Goal: Task Accomplishment & Management: Manage account settings

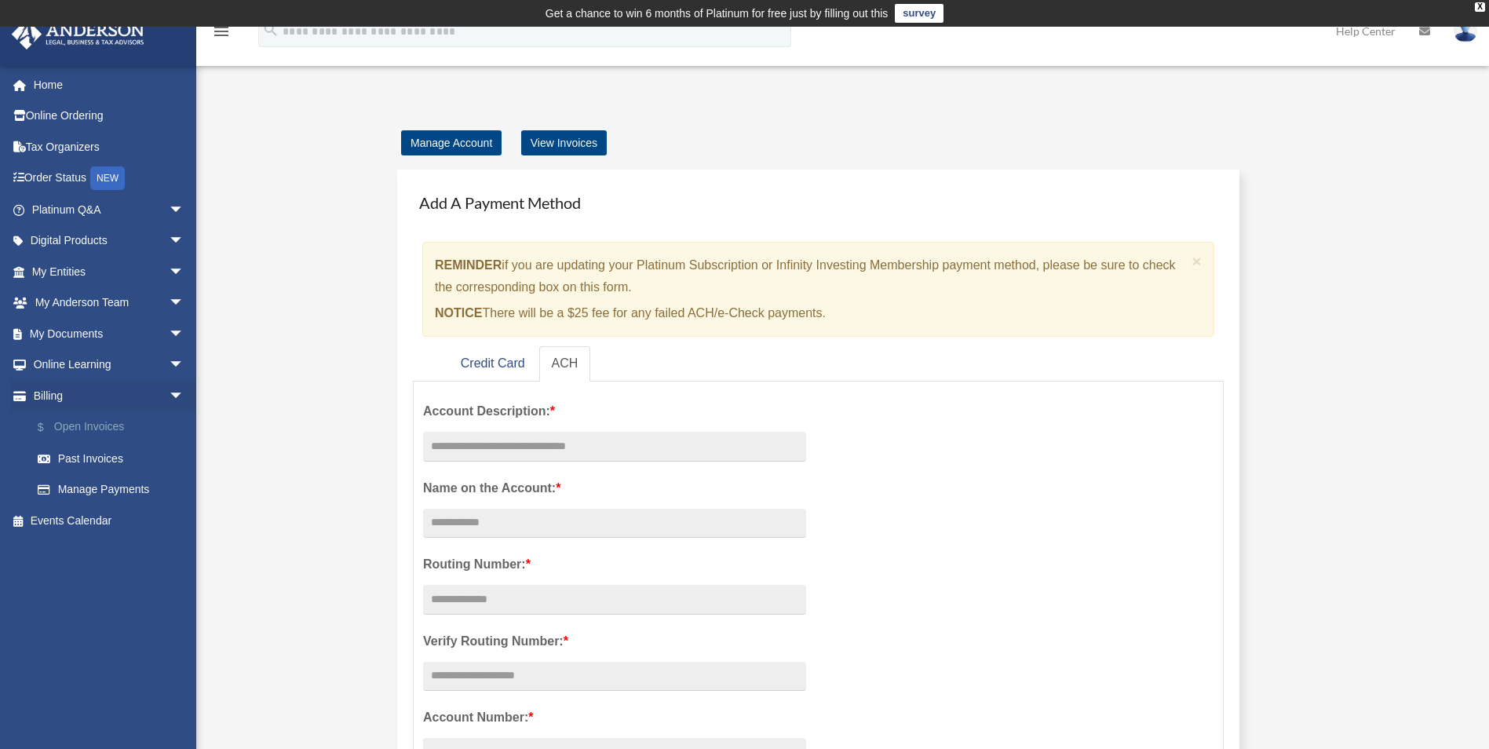
click at [104, 427] on link "$ Open Invoices" at bounding box center [115, 427] width 186 height 32
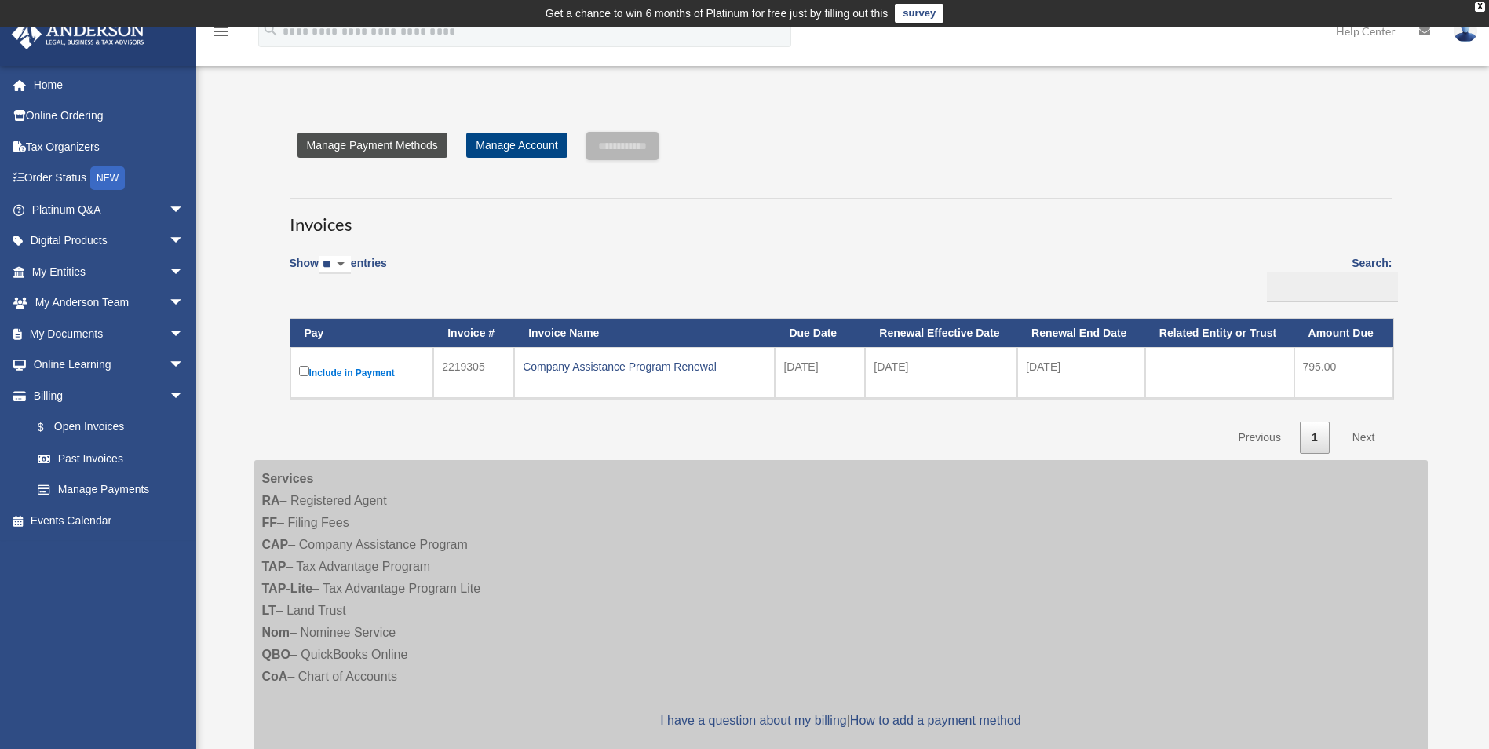
click at [387, 147] on link "Manage Payment Methods" at bounding box center [373, 145] width 150 height 25
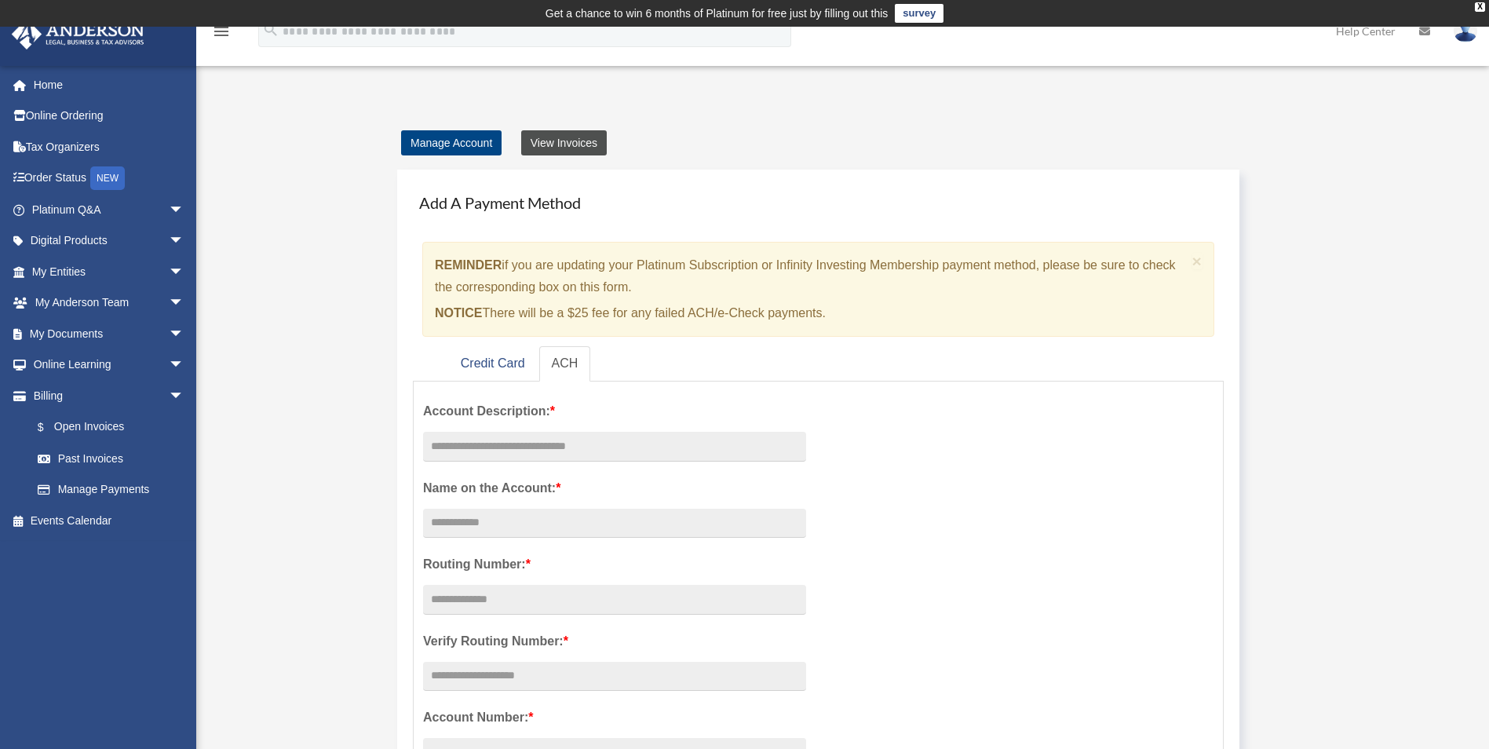
click at [568, 148] on link "View Invoices" at bounding box center [564, 142] width 86 height 25
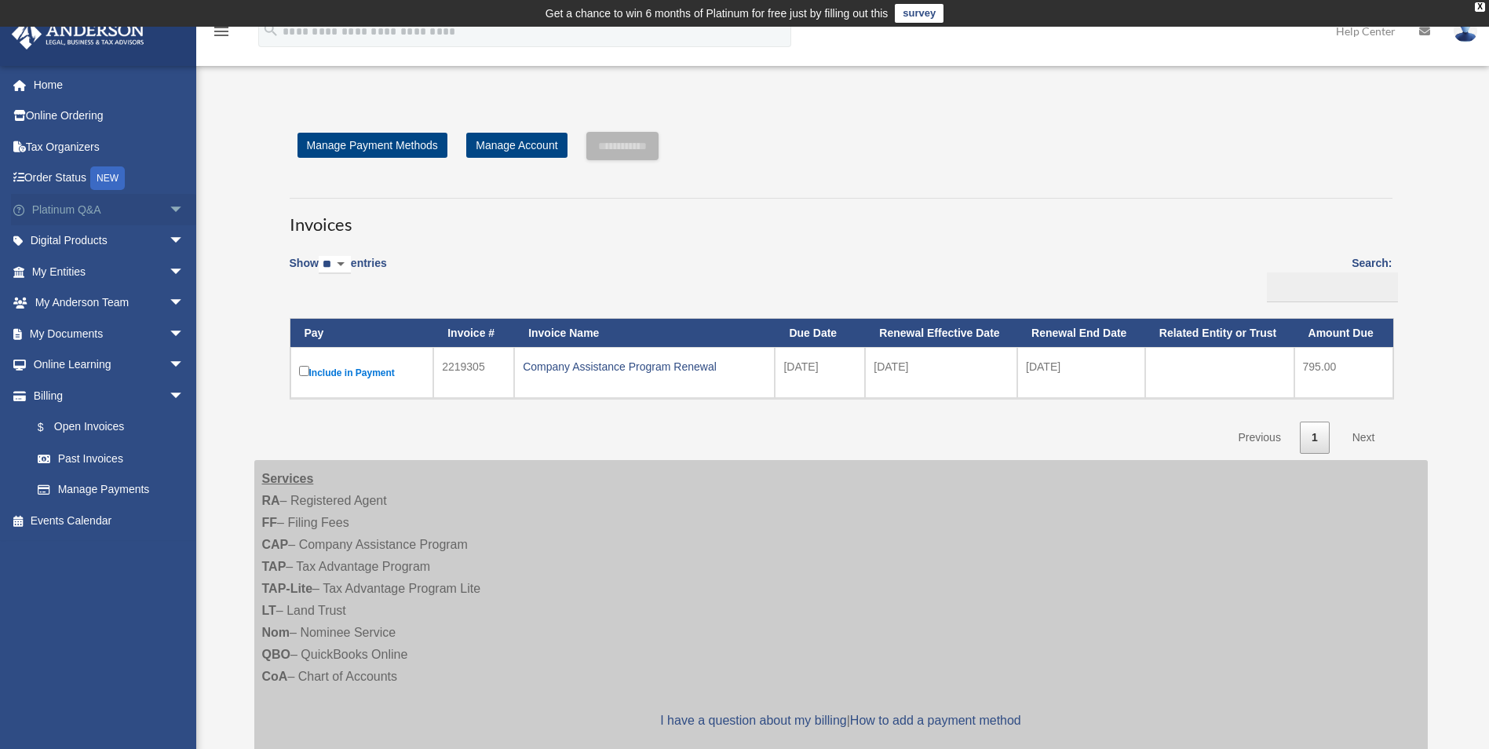
click at [169, 208] on span "arrow_drop_down" at bounding box center [184, 210] width 31 height 32
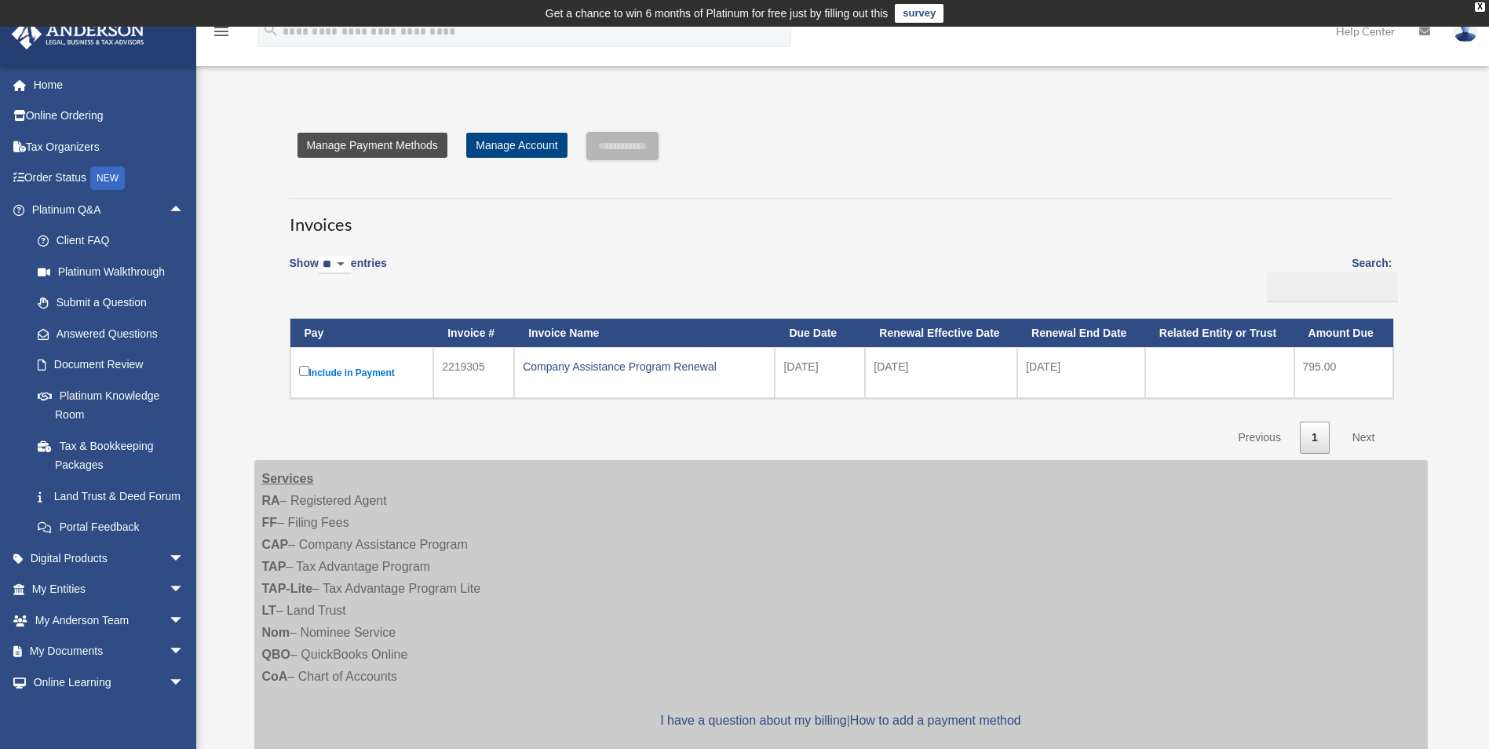
click at [396, 150] on link "Manage Payment Methods" at bounding box center [373, 145] width 150 height 25
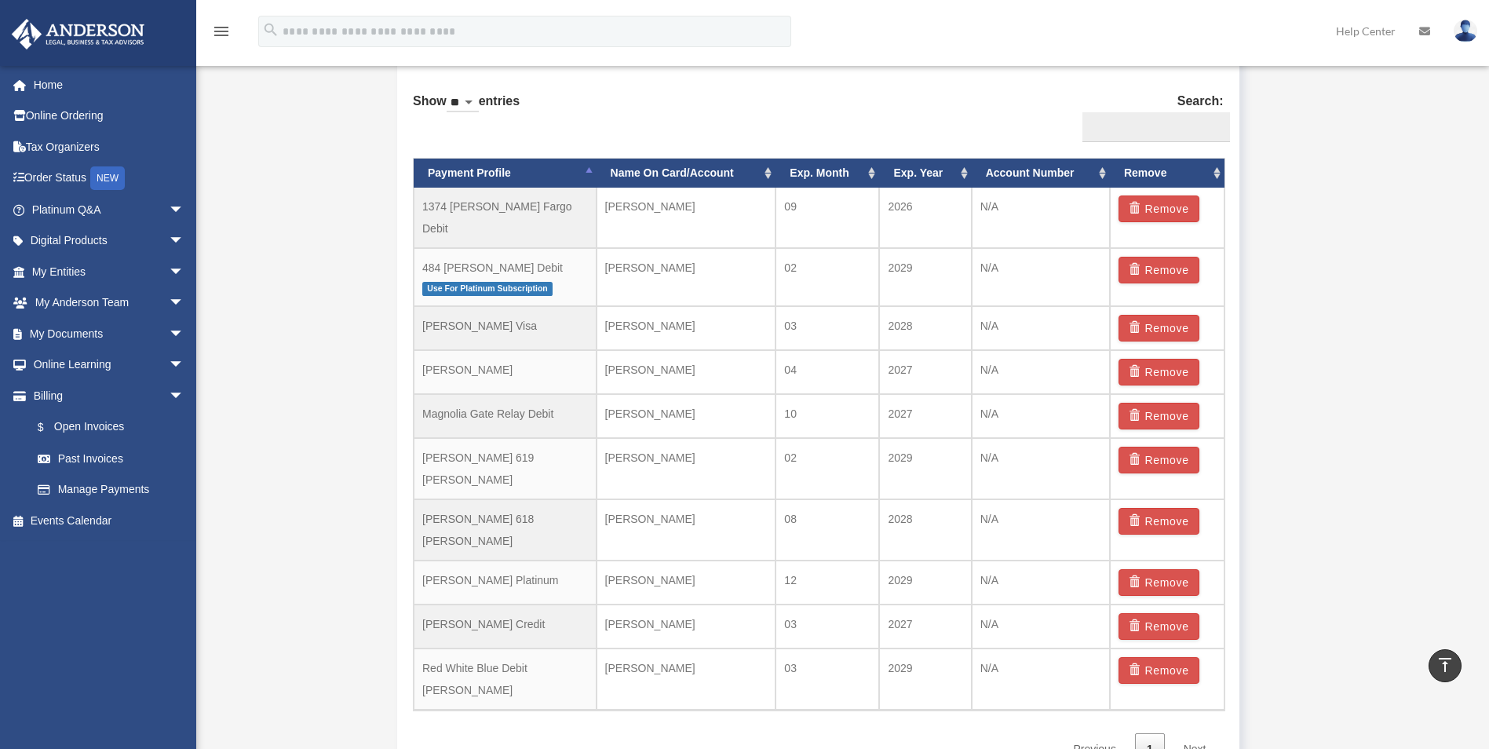
scroll to position [976, 0]
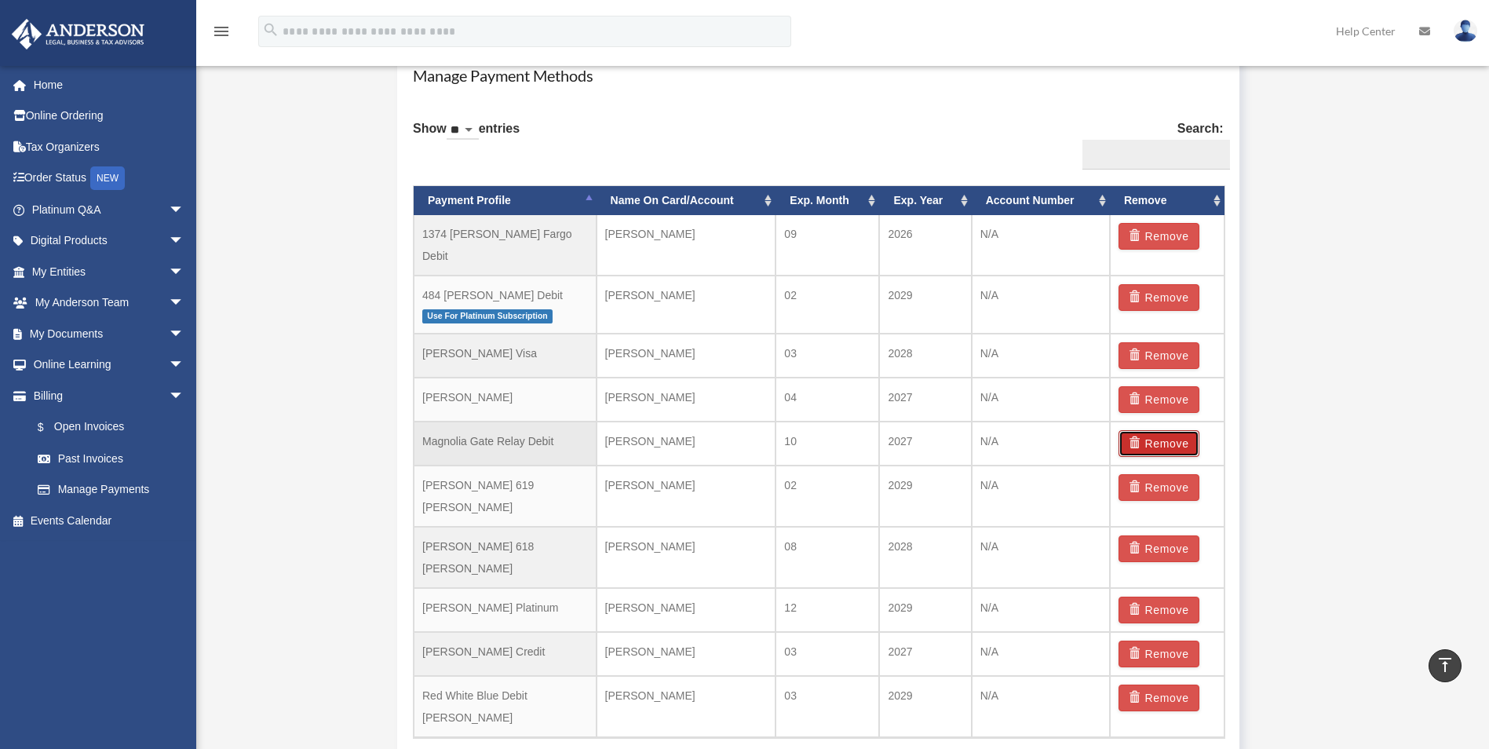
click at [1171, 433] on button "Remove" at bounding box center [1159, 443] width 81 height 27
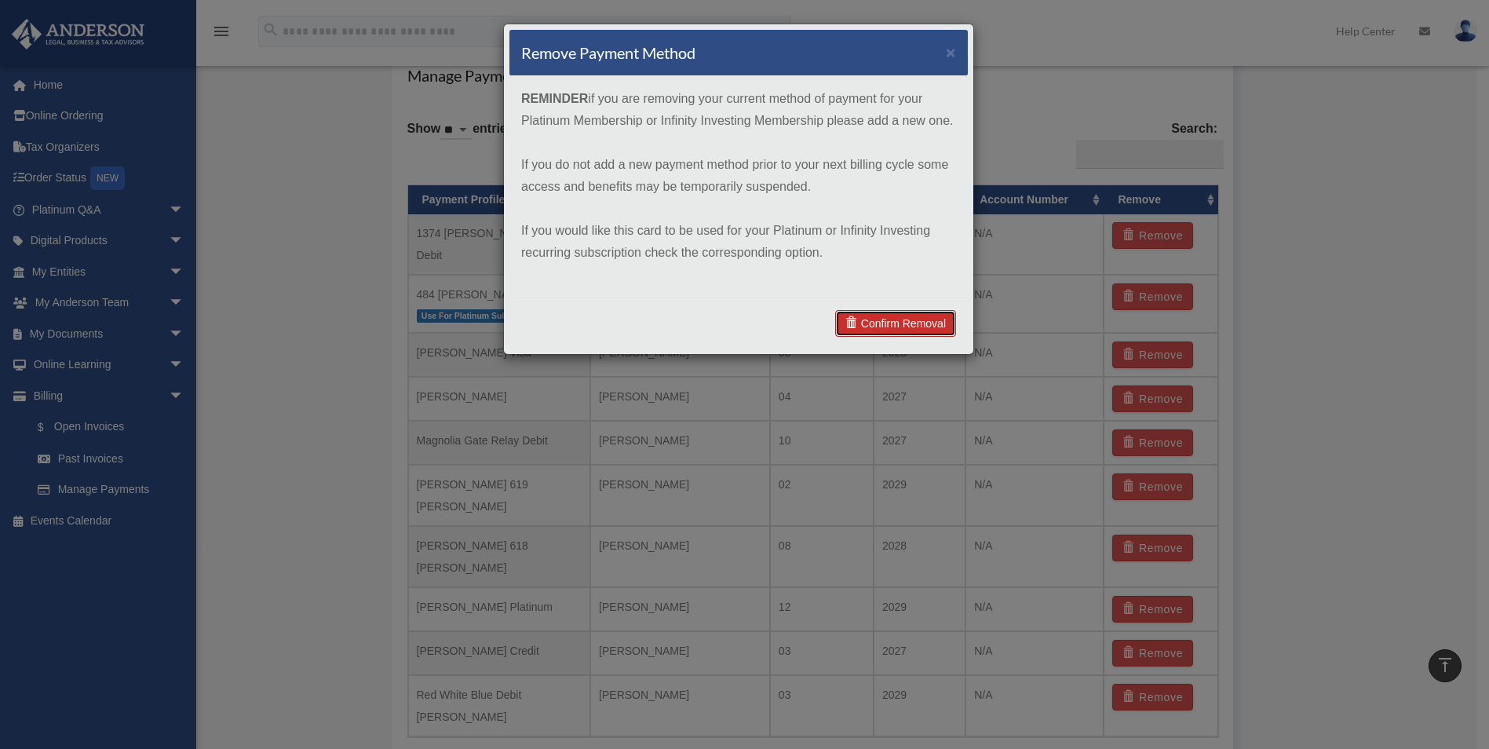
click at [904, 320] on link "Confirm Removal" at bounding box center [895, 323] width 121 height 27
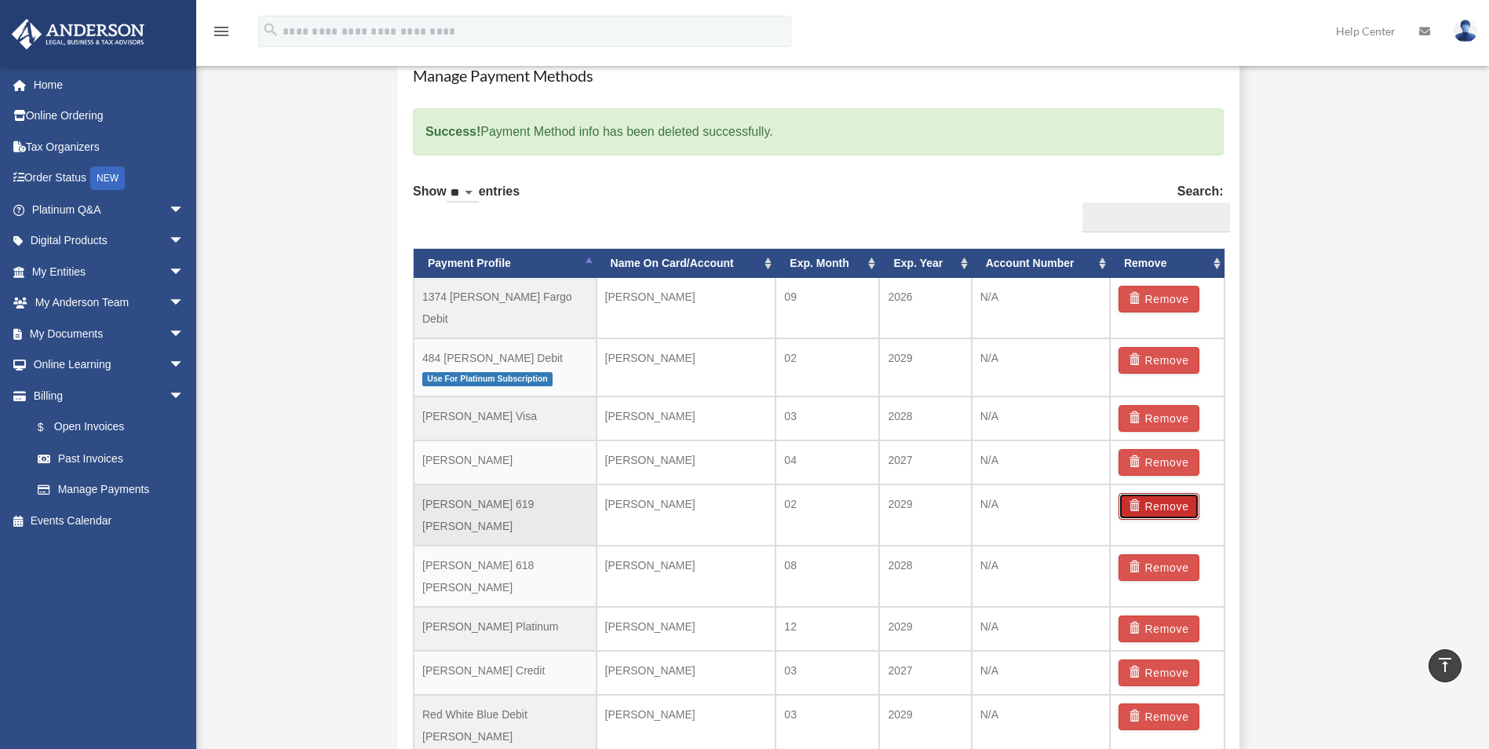
click at [1168, 494] on button "Remove" at bounding box center [1159, 506] width 81 height 27
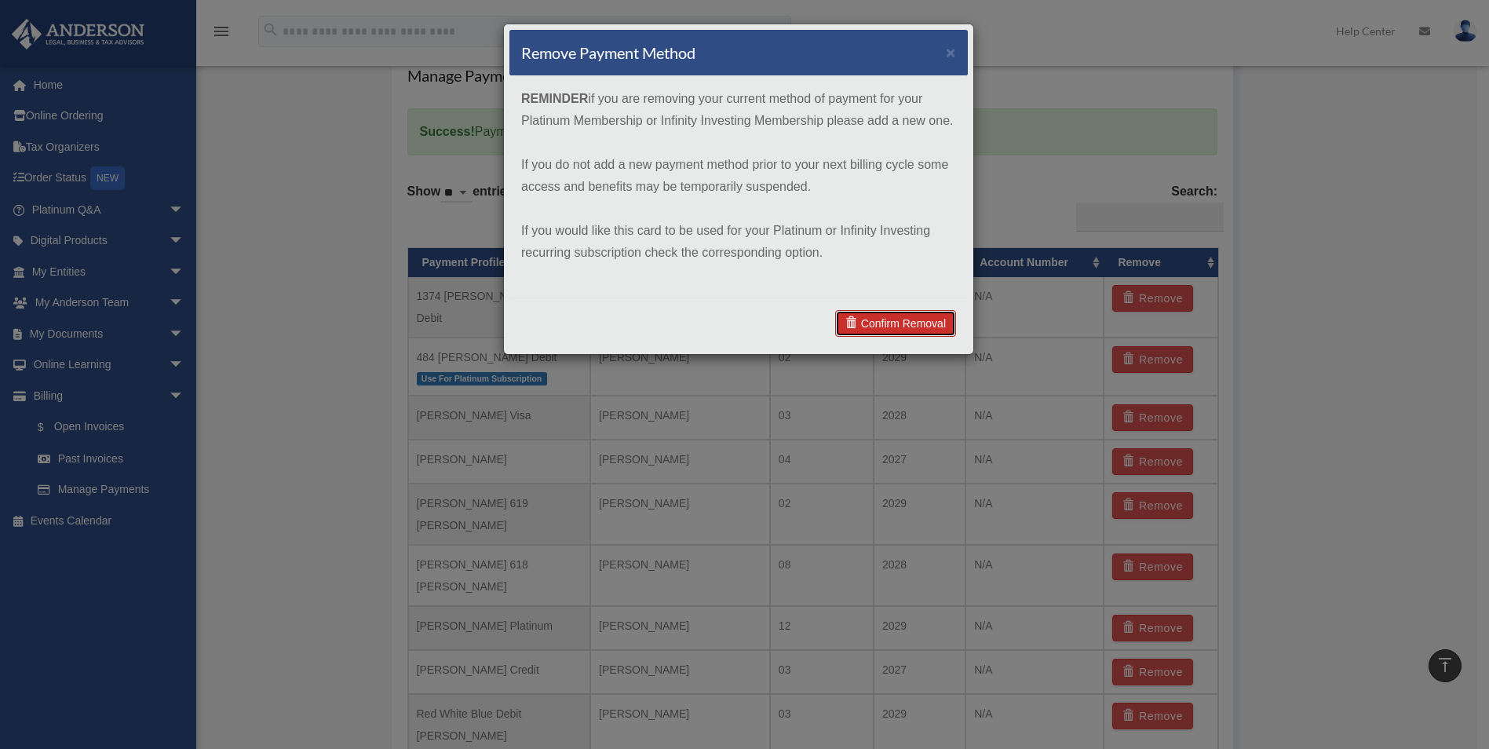
click at [905, 319] on link "Confirm Removal" at bounding box center [895, 323] width 121 height 27
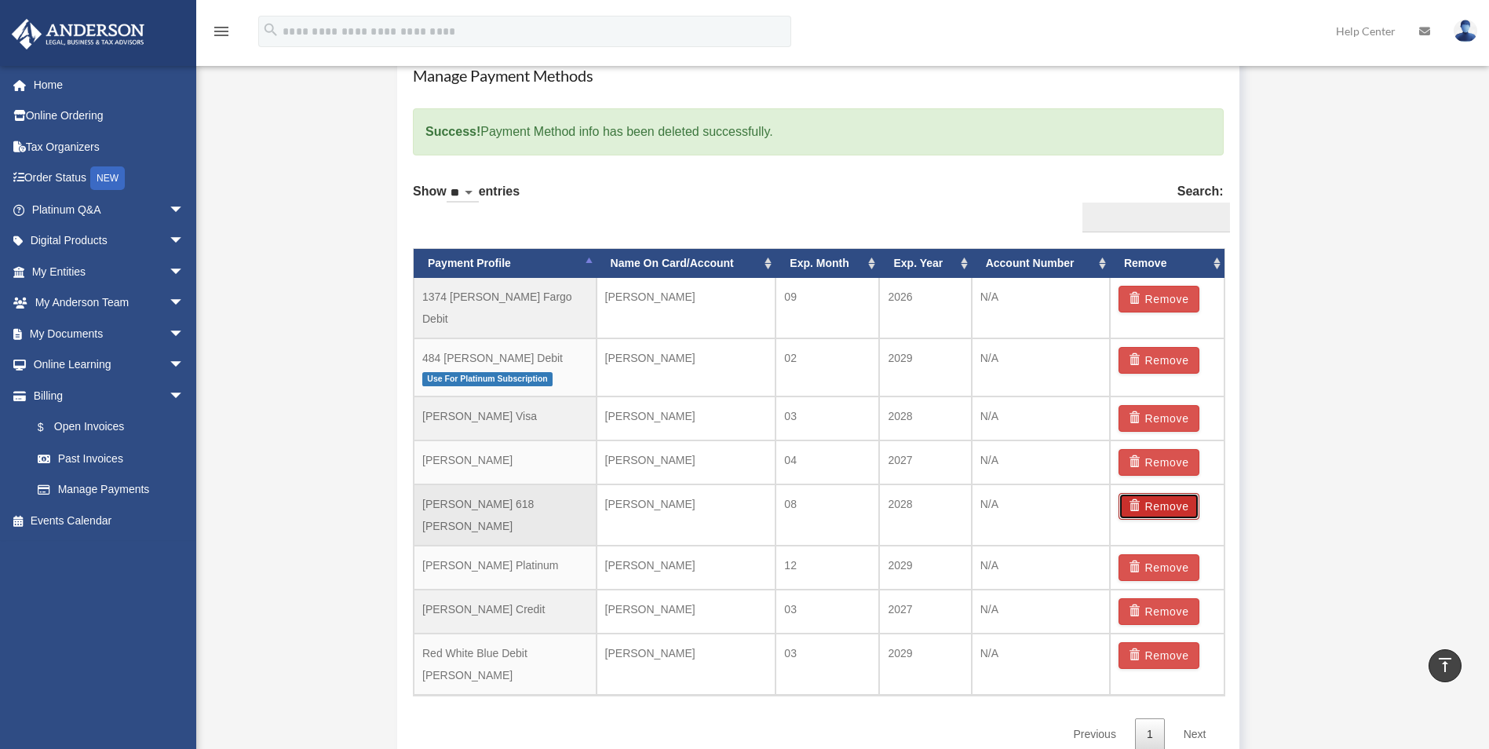
click at [1167, 493] on button "Remove" at bounding box center [1159, 506] width 81 height 27
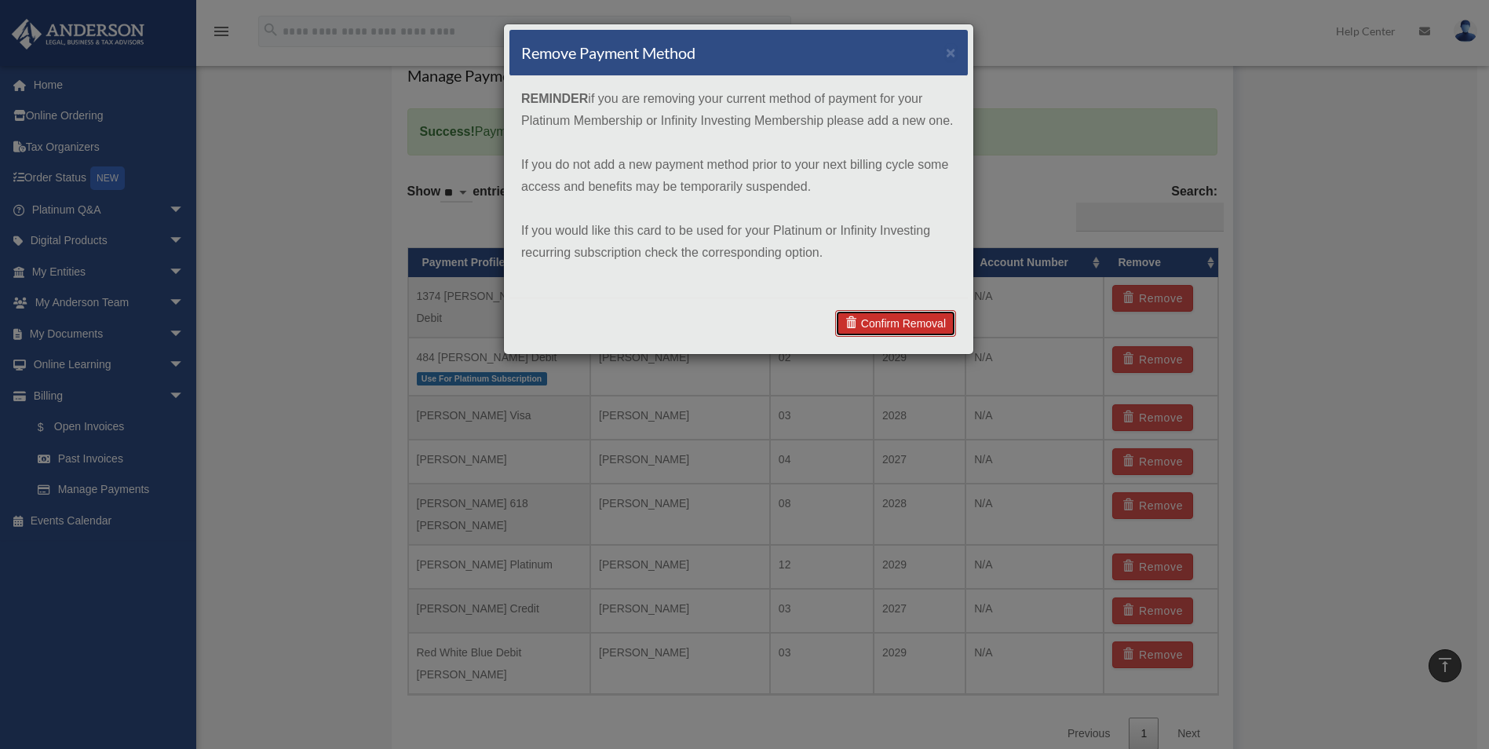
click at [904, 319] on link "Confirm Removal" at bounding box center [895, 323] width 121 height 27
